Goal: Information Seeking & Learning: Find specific fact

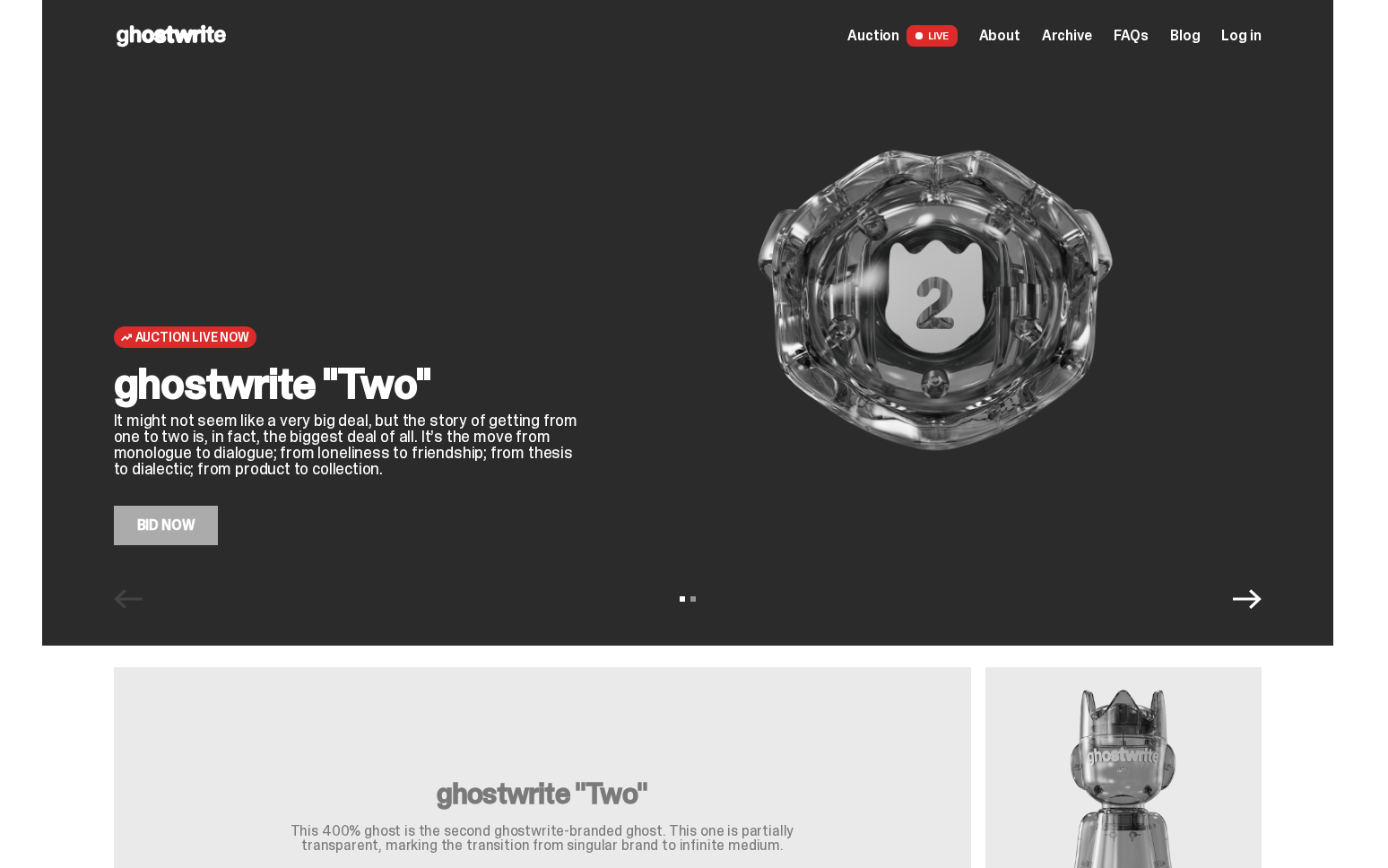
click at [899, 33] on span "Auction" at bounding box center [873, 36] width 52 height 14
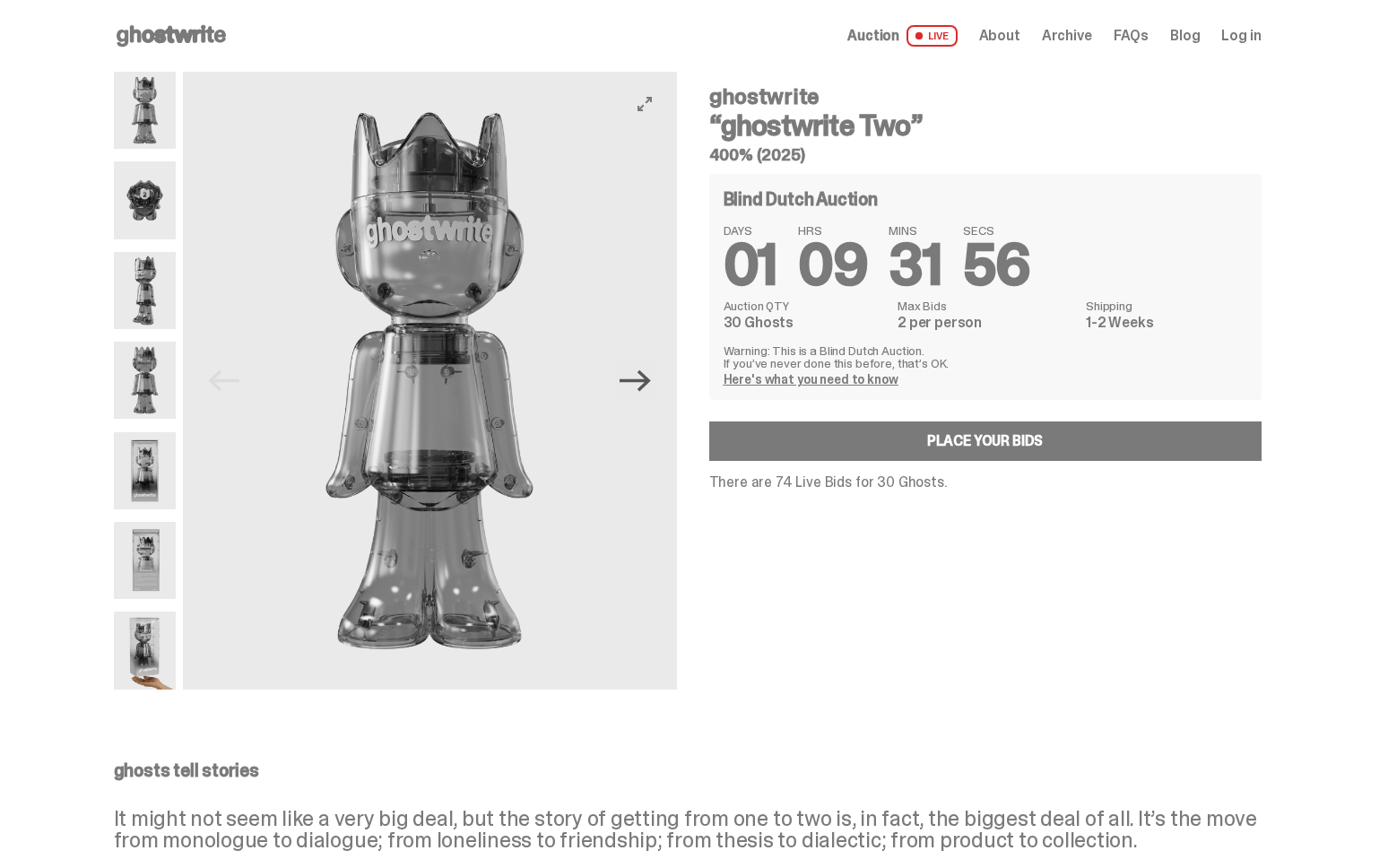
click at [635, 380] on icon "Next" at bounding box center [635, 380] width 31 height 22
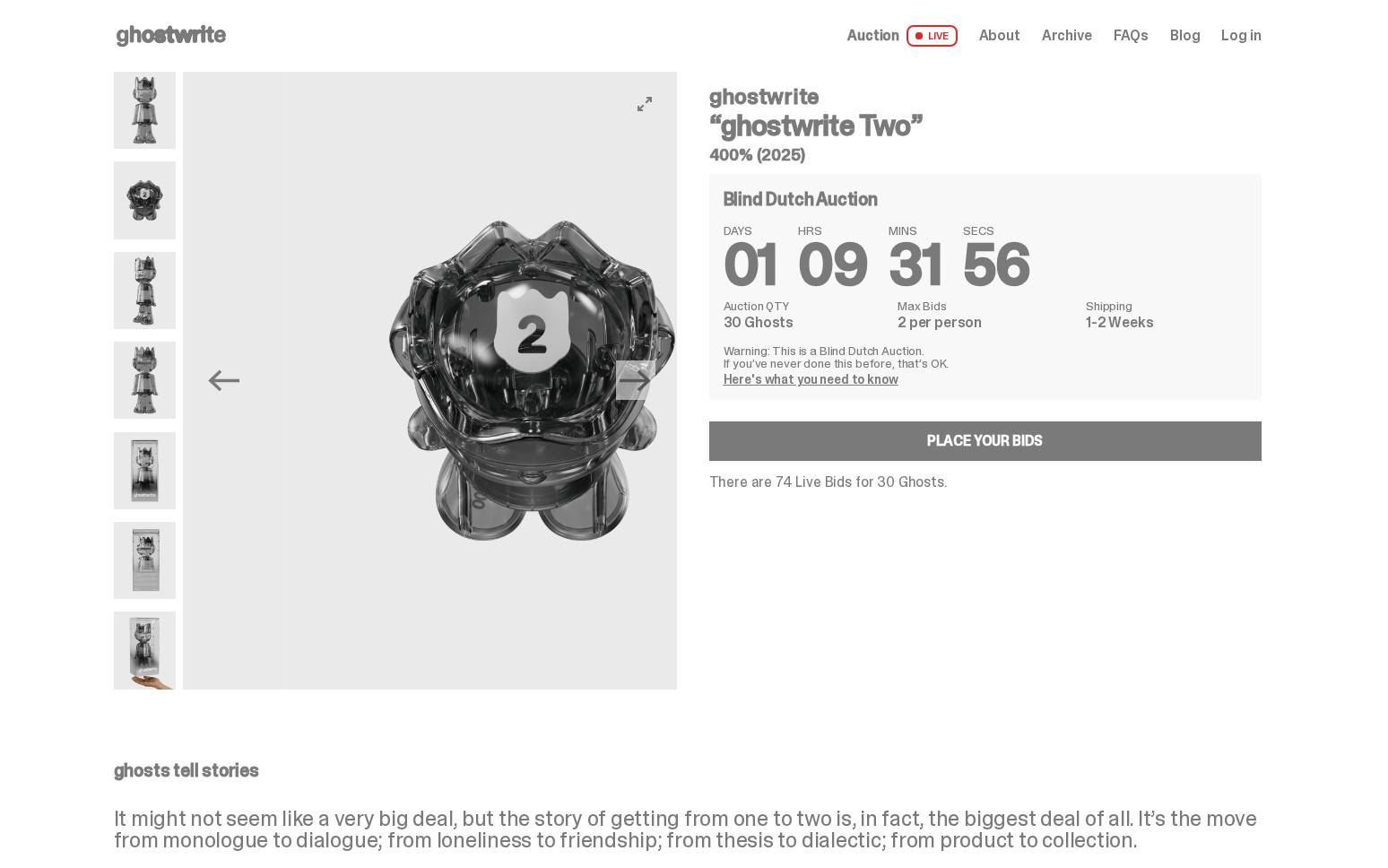
click at [635, 380] on icon "Next" at bounding box center [635, 380] width 31 height 22
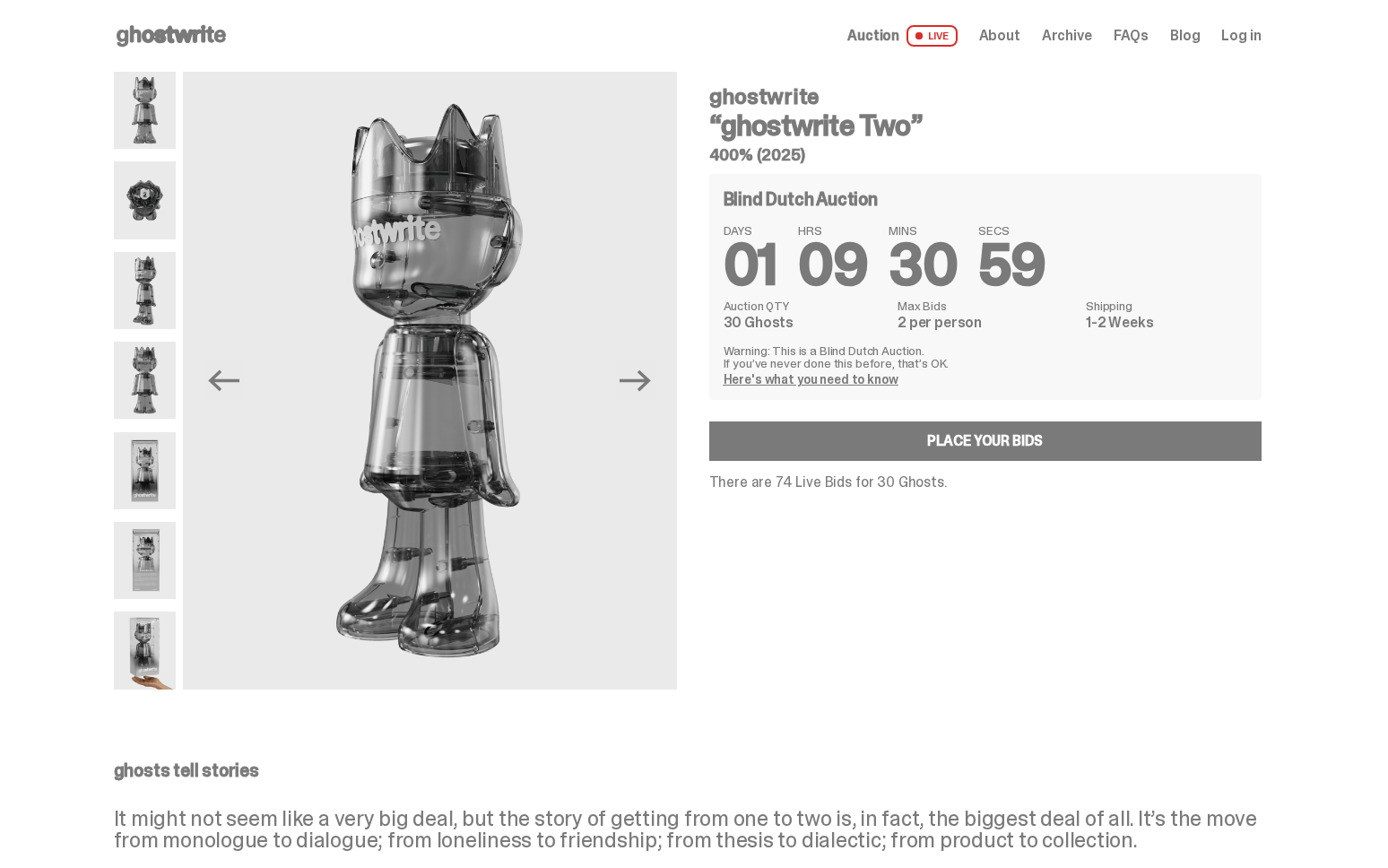
click at [1076, 39] on span "Archive" at bounding box center [1067, 36] width 50 height 14
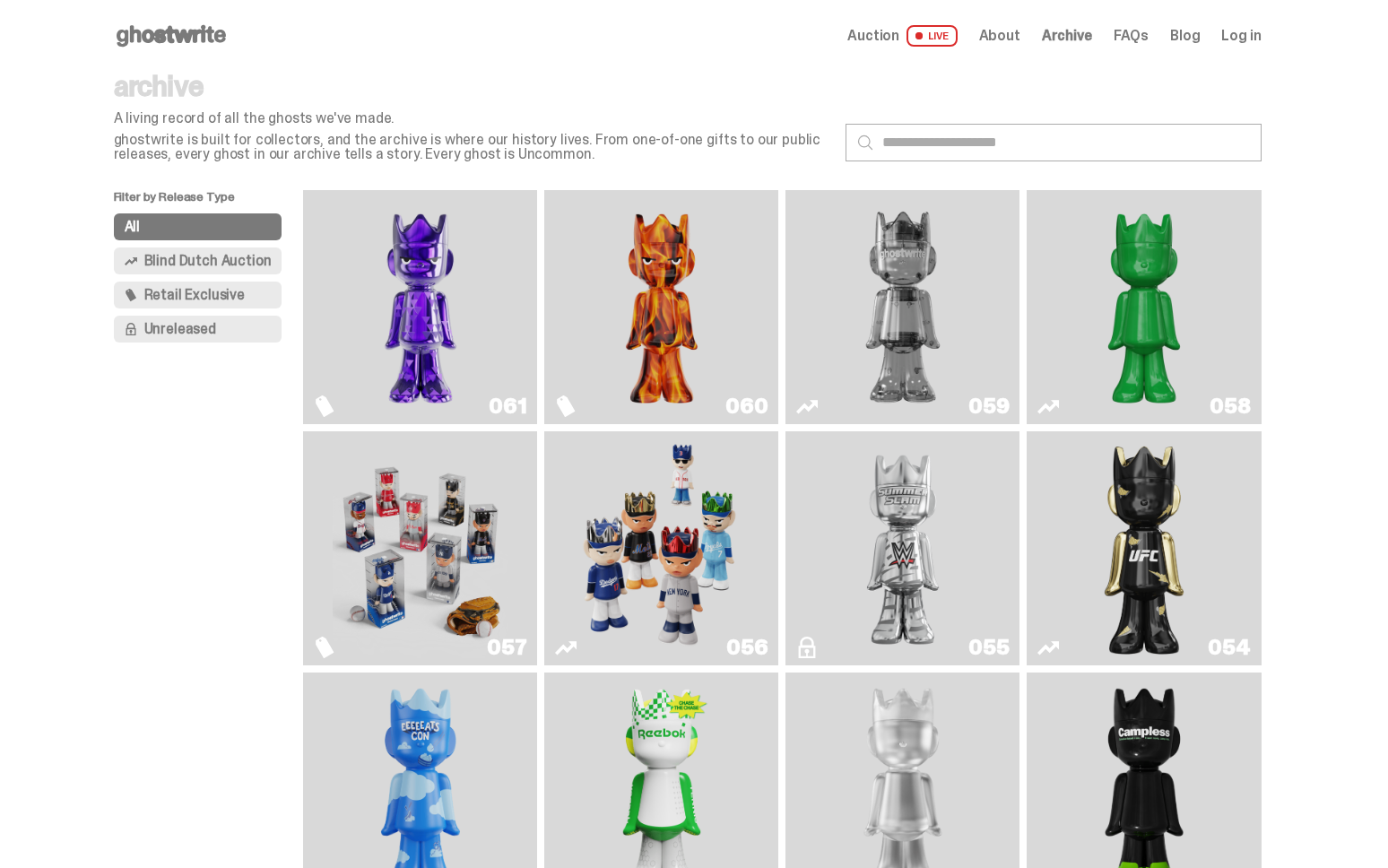
click at [674, 540] on img "Game Face (2025)" at bounding box center [661, 548] width 175 height 219
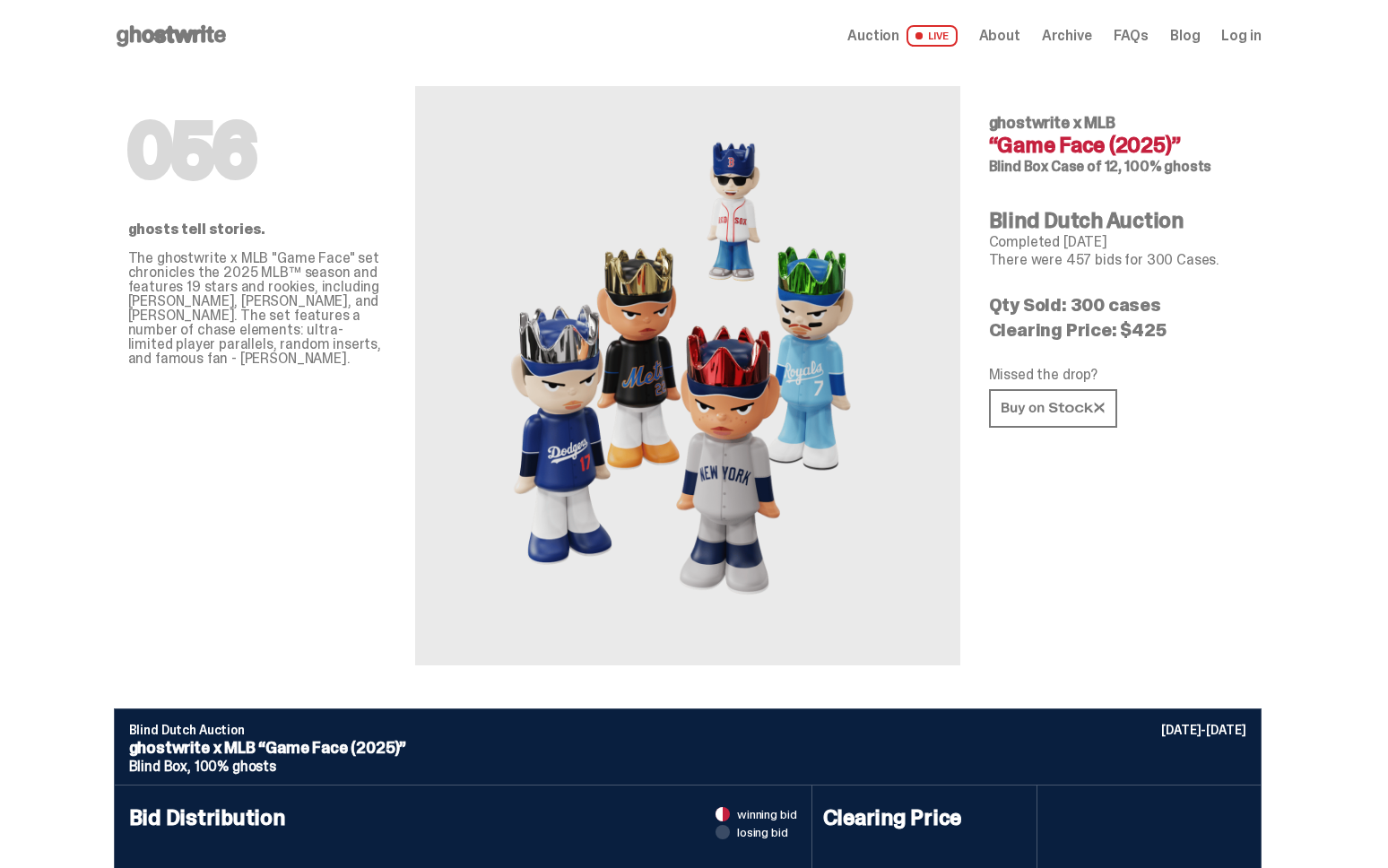
click at [1079, 31] on span "Archive" at bounding box center [1067, 36] width 50 height 14
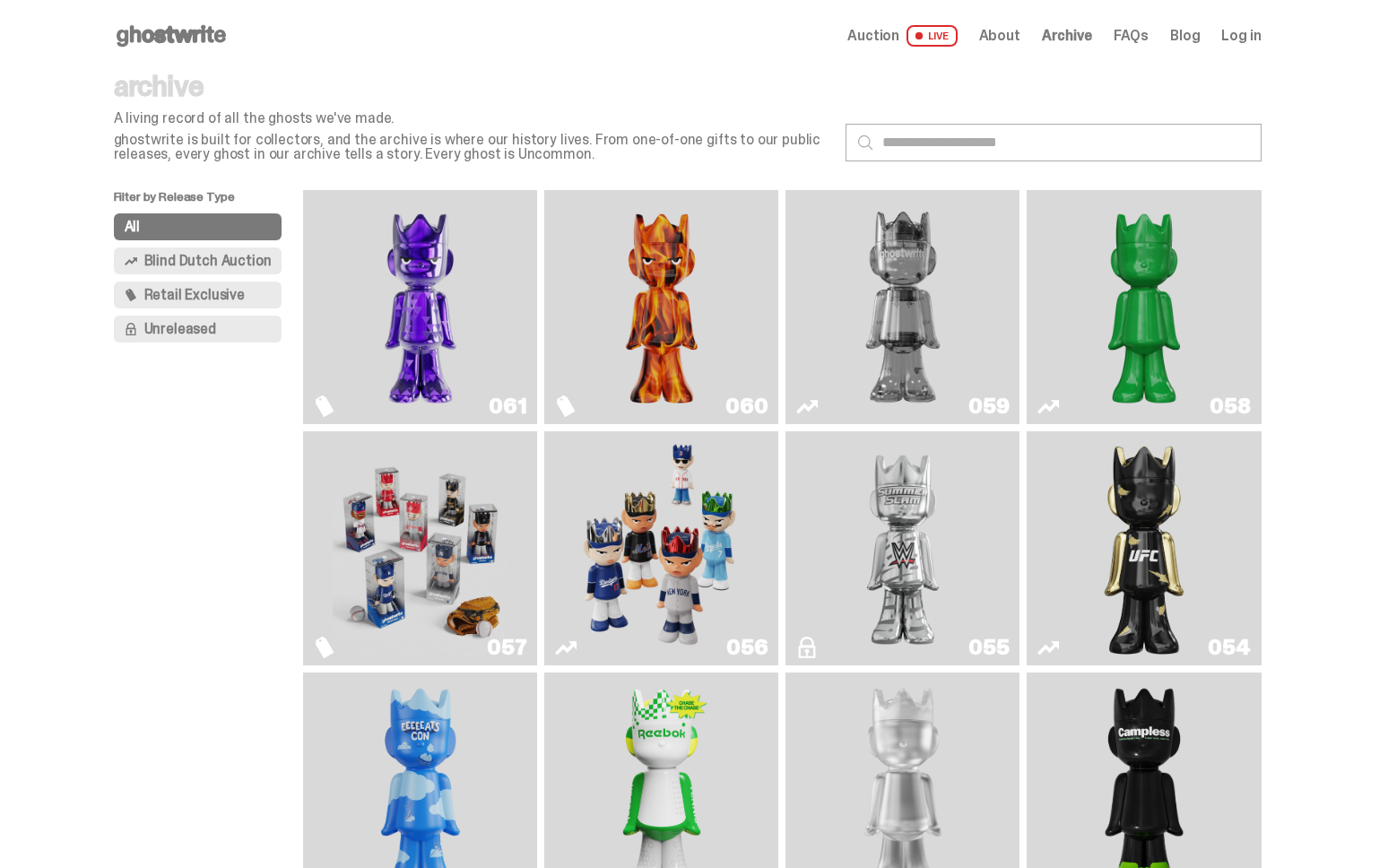
click at [879, 355] on img "Two" at bounding box center [902, 307] width 175 height 219
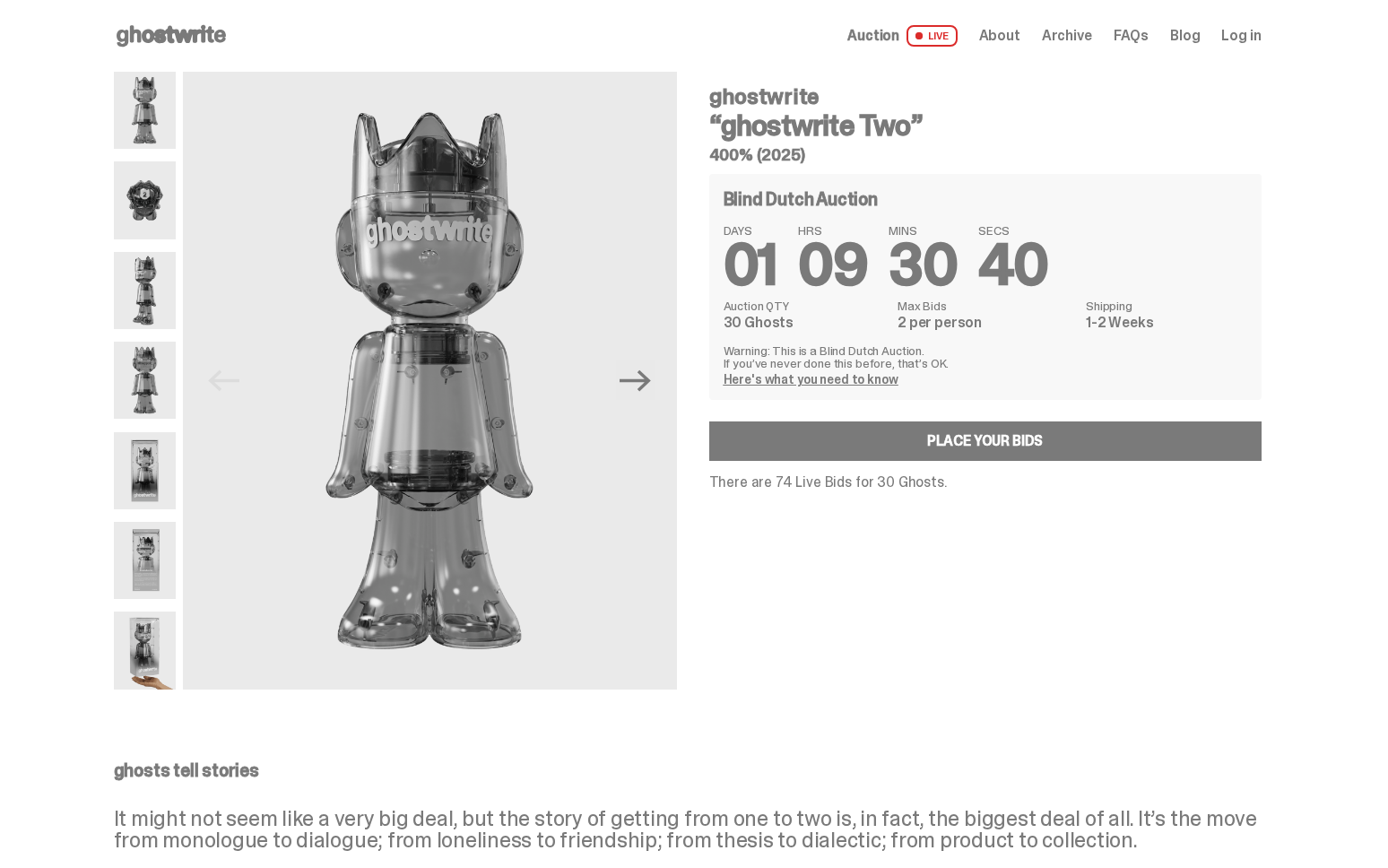
click at [1070, 31] on span "Archive" at bounding box center [1067, 36] width 50 height 14
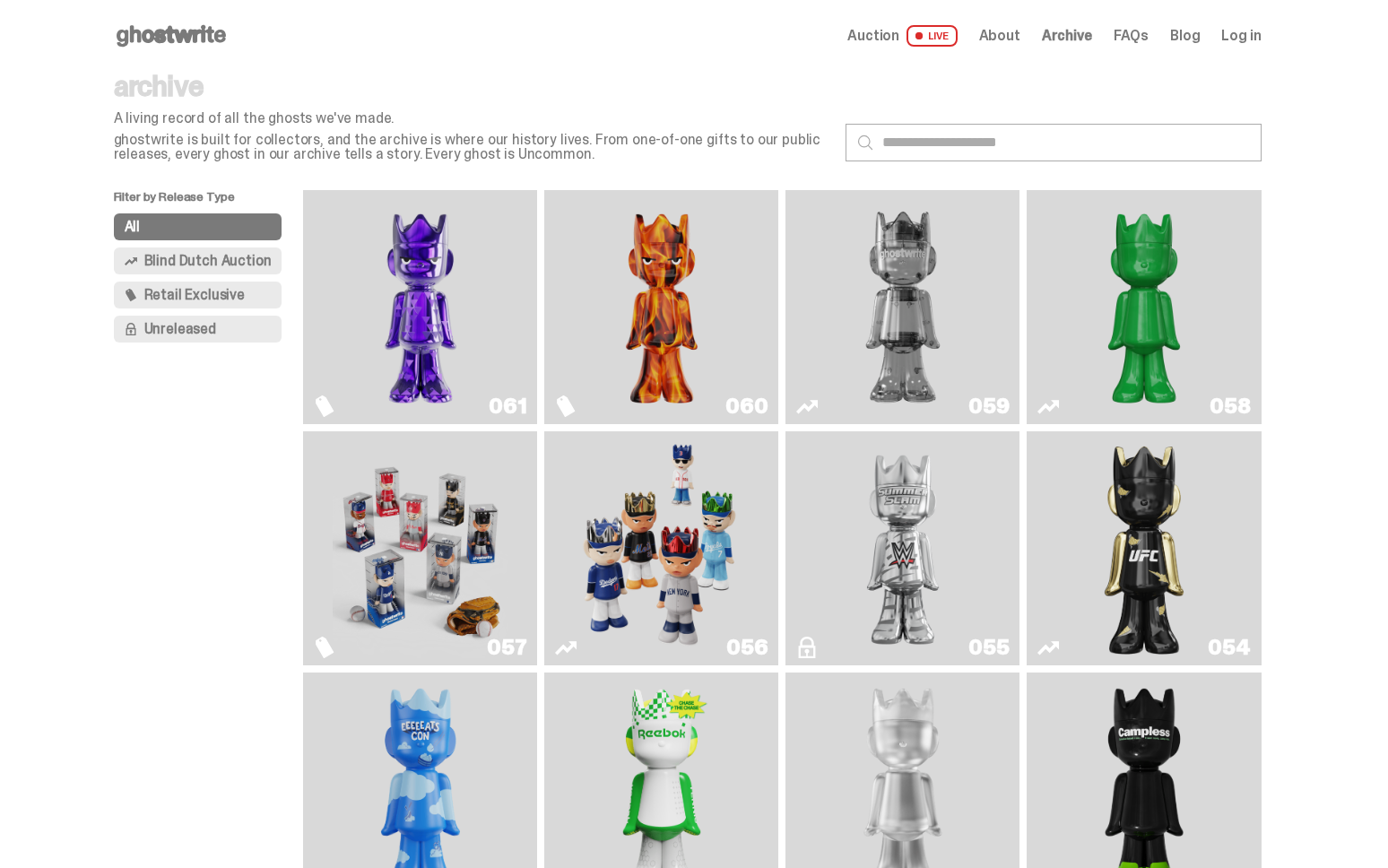
click at [615, 318] on img "Always On Fire" at bounding box center [661, 307] width 175 height 219
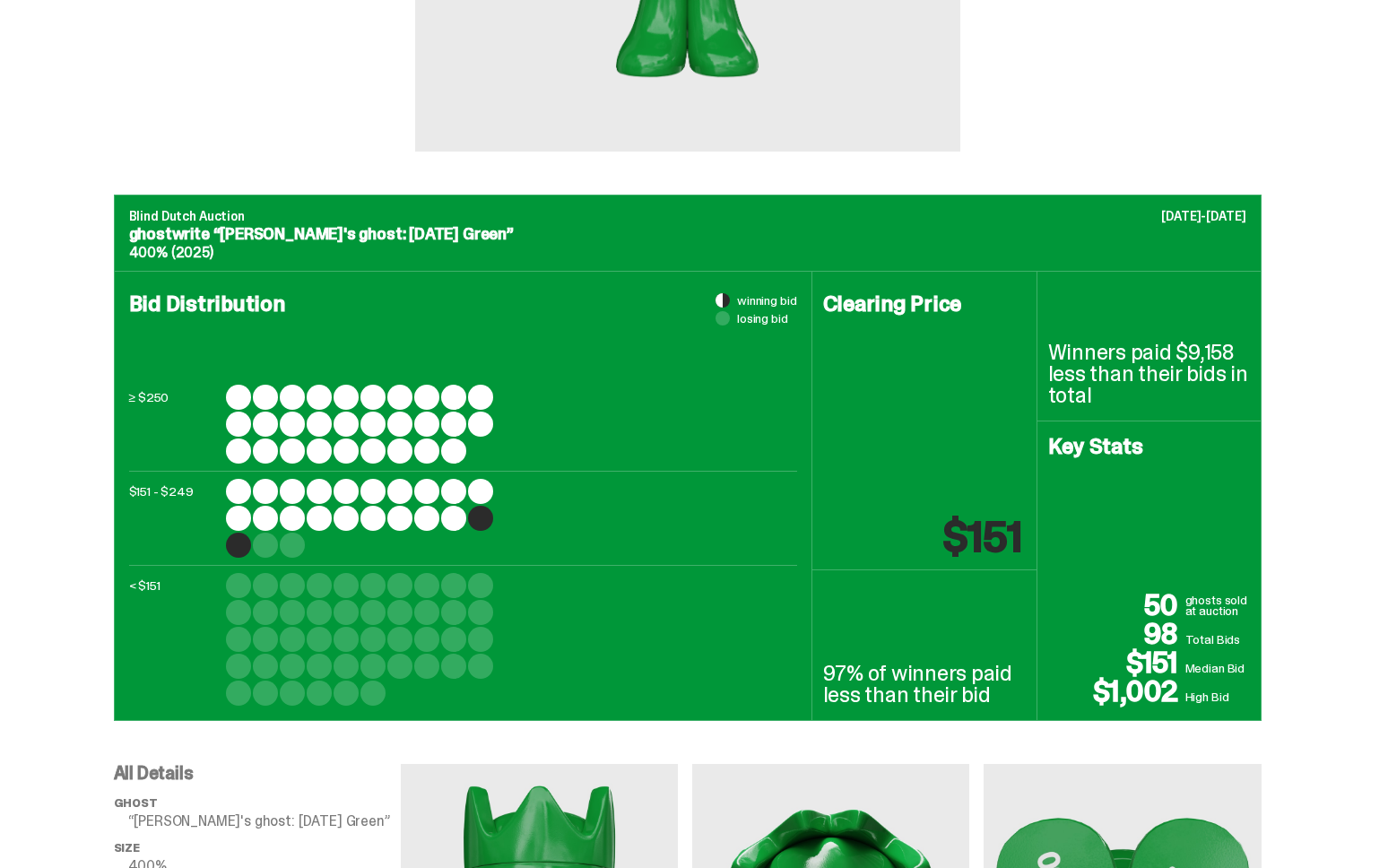
scroll to position [531, 0]
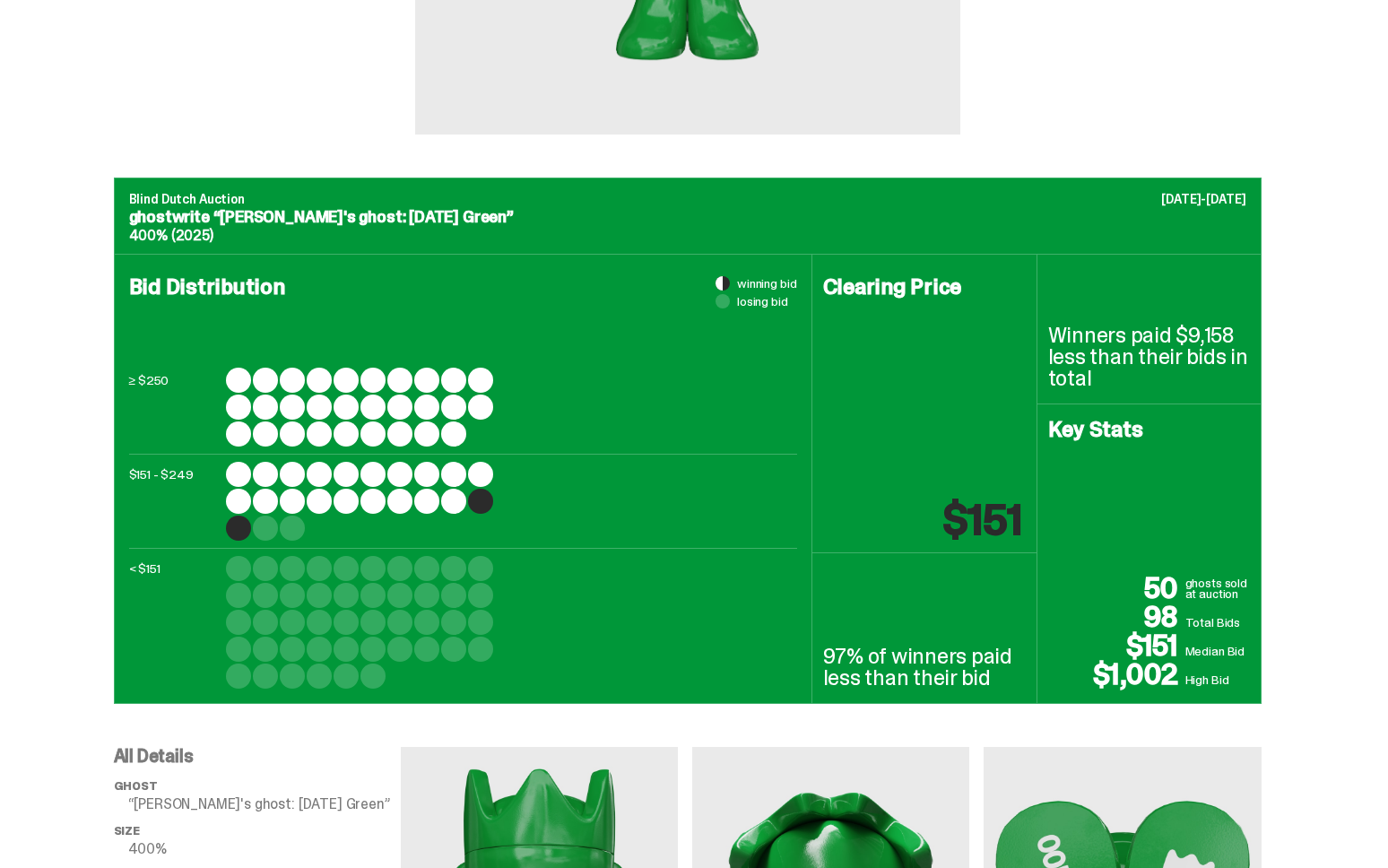
click at [1256, 685] on div "Key Stats 50 ghosts sold at auction 98 Total Bids $151 Median Bid $1,002 High B…" at bounding box center [1148, 553] width 224 height 299
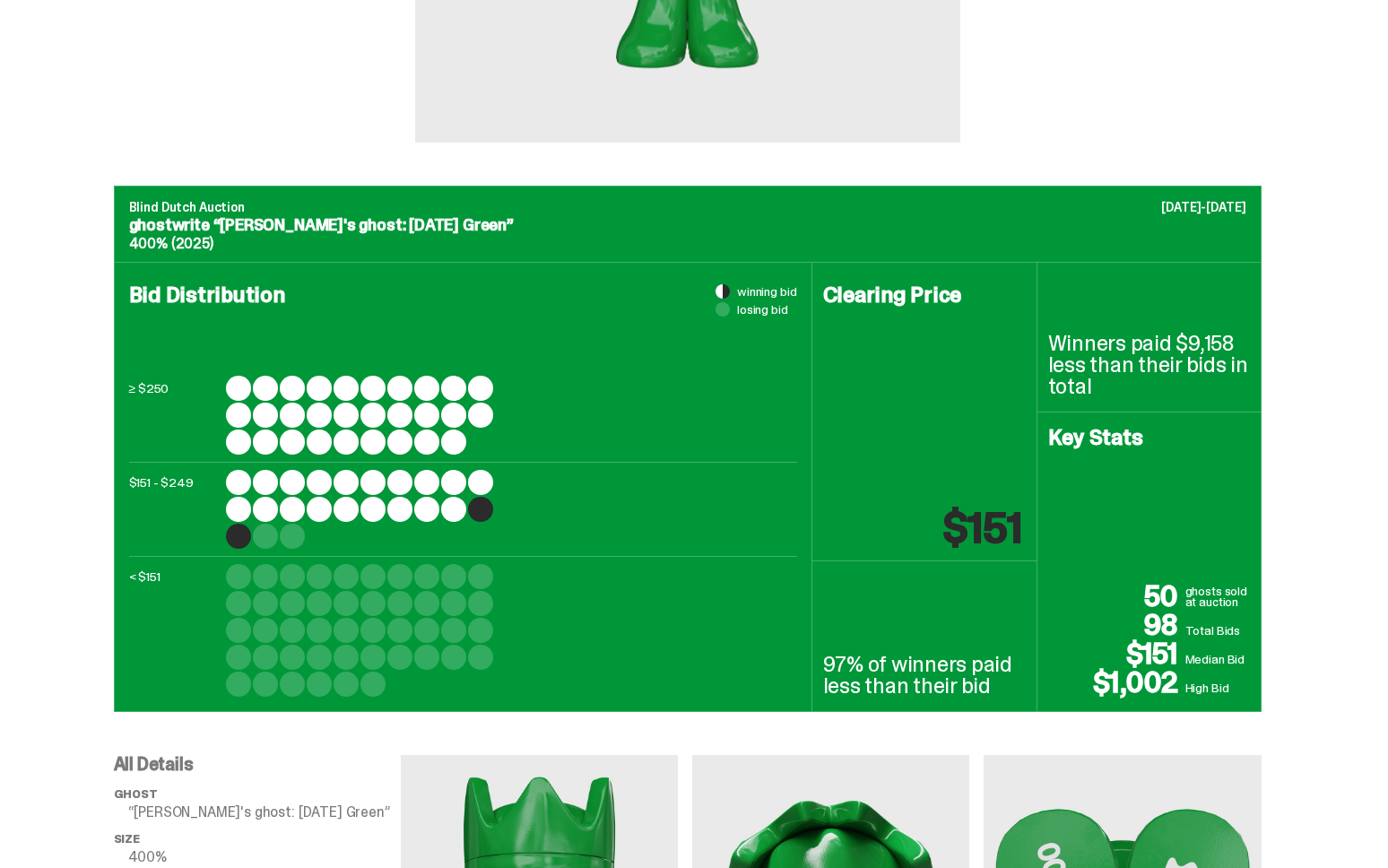
scroll to position [500, 0]
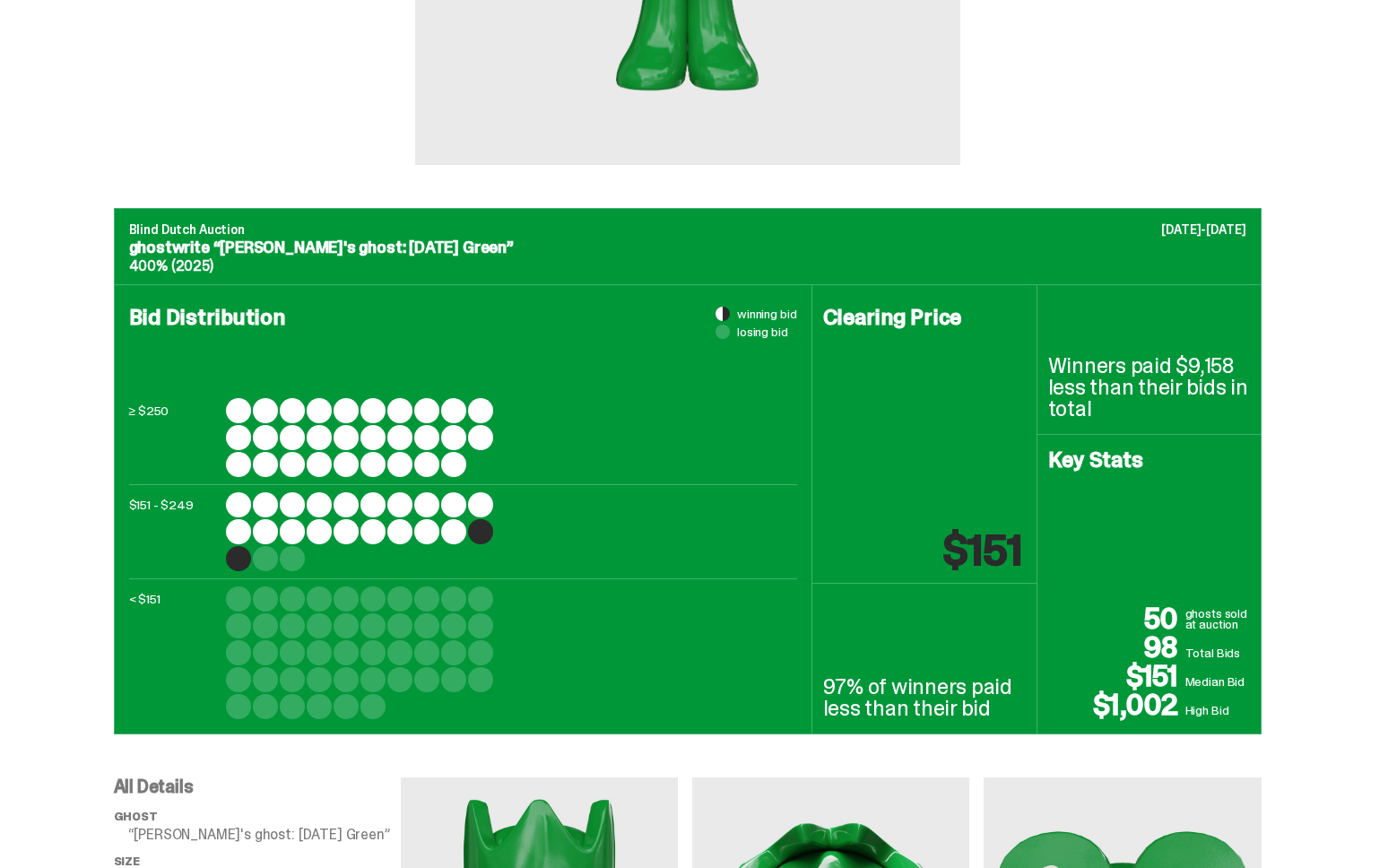
drag, startPoint x: 1147, startPoint y: 391, endPoint x: 1106, endPoint y: 386, distance: 41.3
click at [1109, 386] on p "Winners paid $9,158 less than their bids in total" at bounding box center [1149, 388] width 201 height 65
drag, startPoint x: 1110, startPoint y: 410, endPoint x: 888, endPoint y: 579, distance: 279.0
click at [1041, 379] on div "Clearing Price $151 97% of winners paid less than their bid Winners paid $9,158…" at bounding box center [1036, 509] width 448 height 448
click at [897, 676] on p "97% of winners paid less than their bid" at bounding box center [924, 697] width 202 height 43
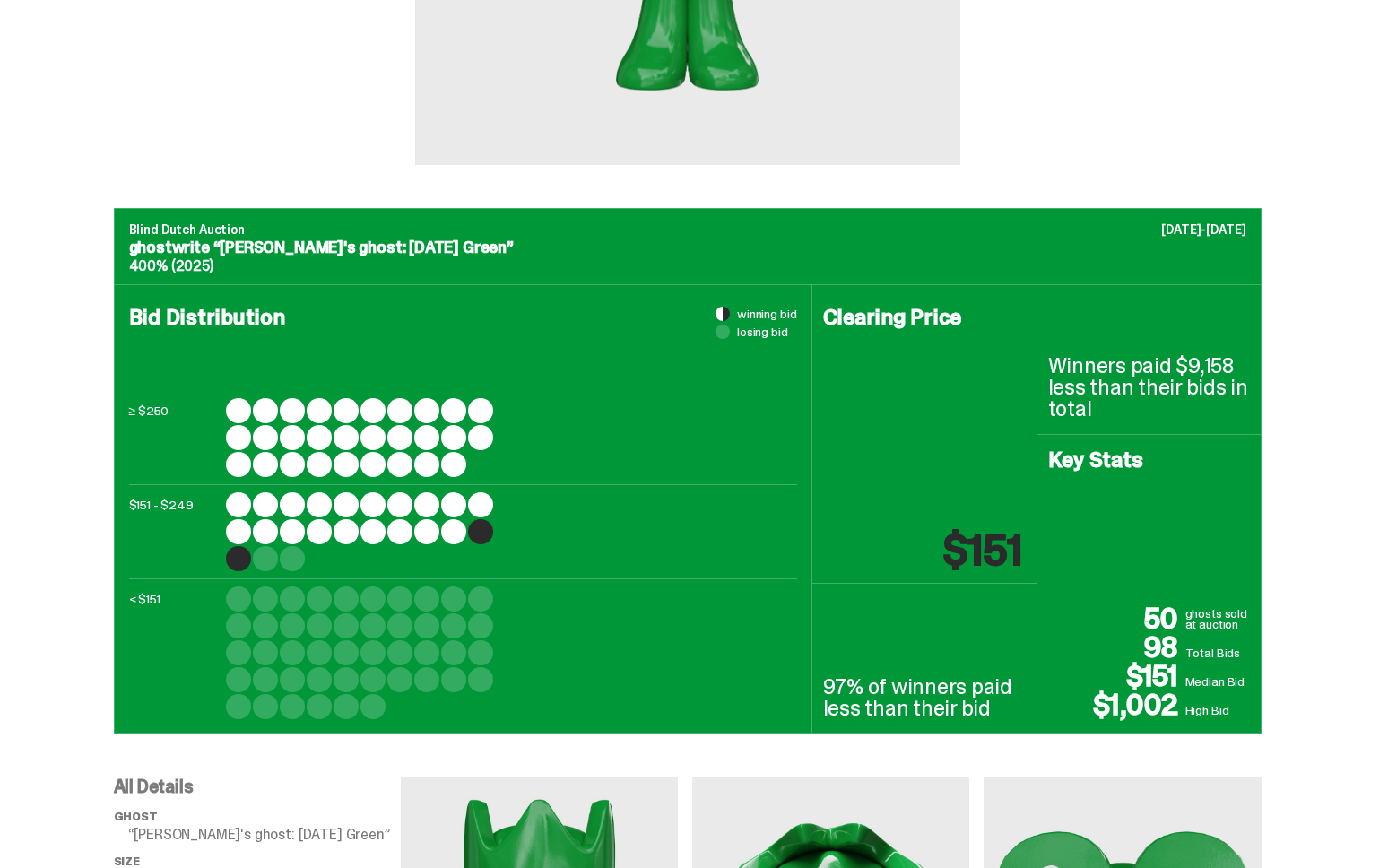
drag, startPoint x: 924, startPoint y: 702, endPoint x: 863, endPoint y: 686, distance: 63.1
click at [831, 685] on p "97% of winners paid less than their bid" at bounding box center [924, 697] width 202 height 43
copy p "97% of winners paid less than their bid"
drag, startPoint x: 1099, startPoint y: 398, endPoint x: 1051, endPoint y: 369, distance: 56.1
click at [1051, 369] on div "Winners paid $9,158 less than their bids in total" at bounding box center [1148, 360] width 224 height 149
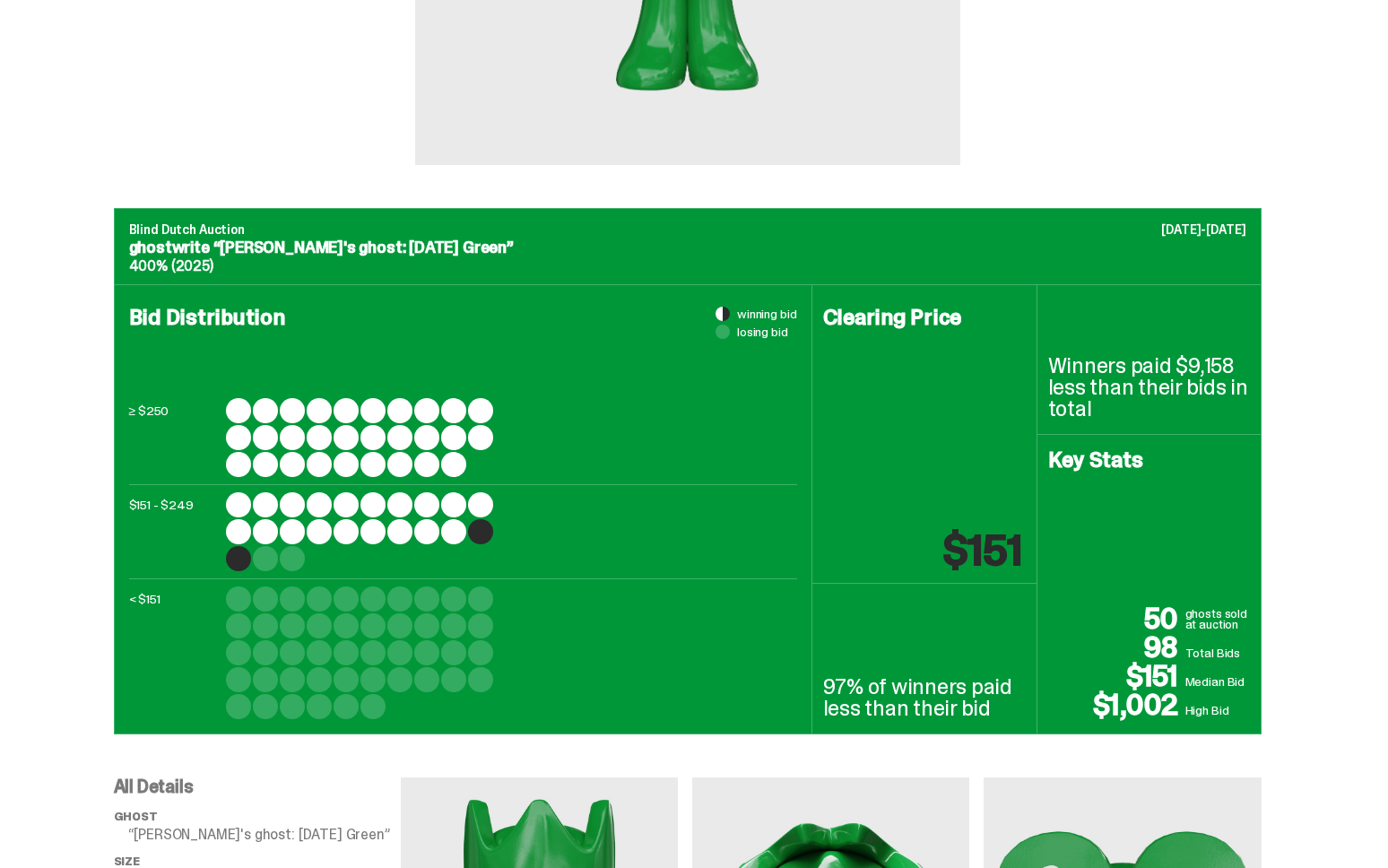
copy p "Winners paid $9,158 less than their bids in total"
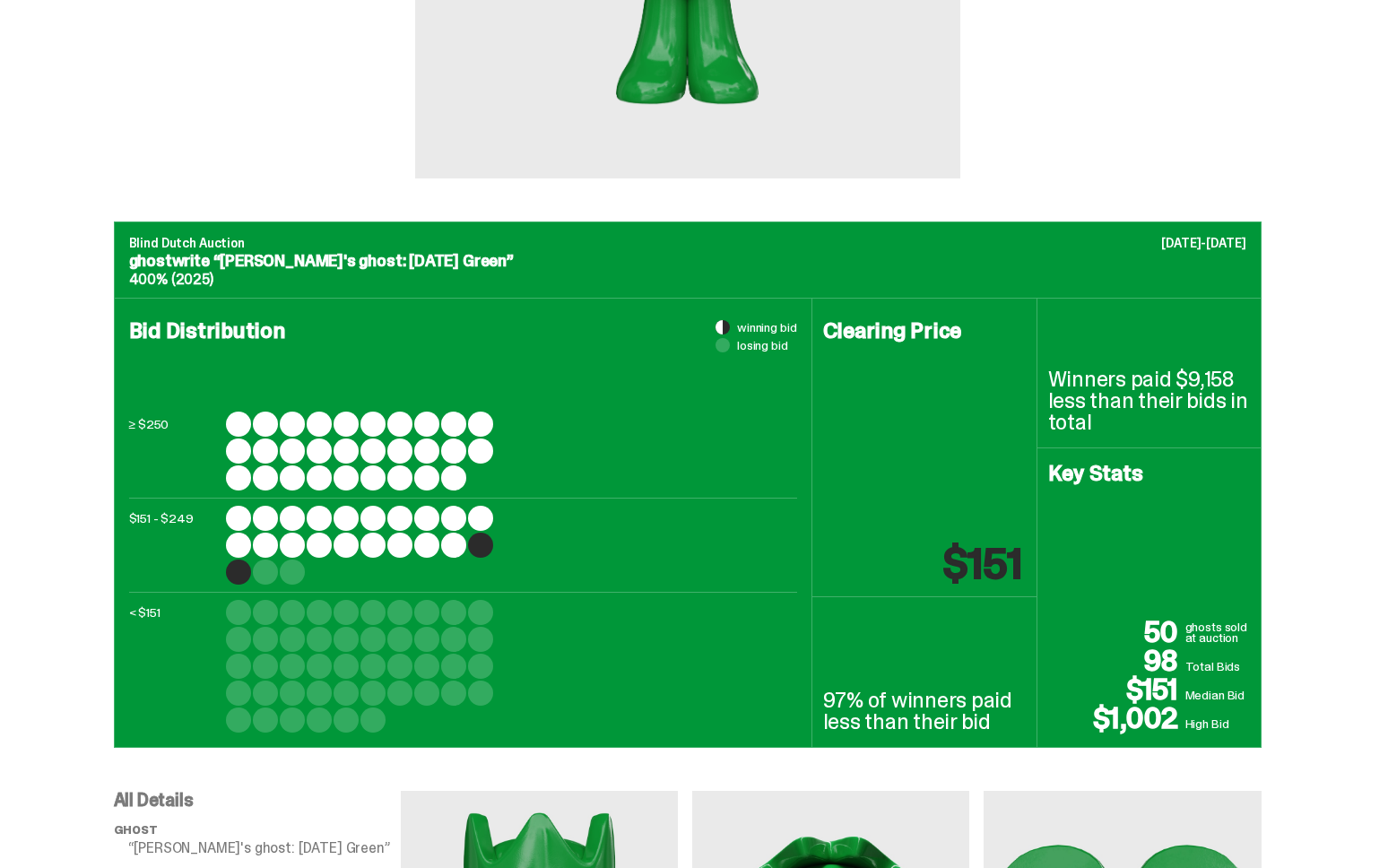
scroll to position [452, 0]
